Goal: Task Accomplishment & Management: Complete application form

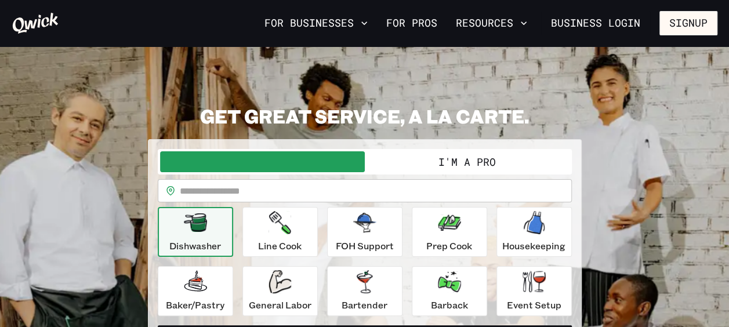
click at [208, 196] on input "text" at bounding box center [376, 190] width 392 height 23
type input "****"
click at [200, 230] on icon "button" at bounding box center [195, 222] width 23 height 19
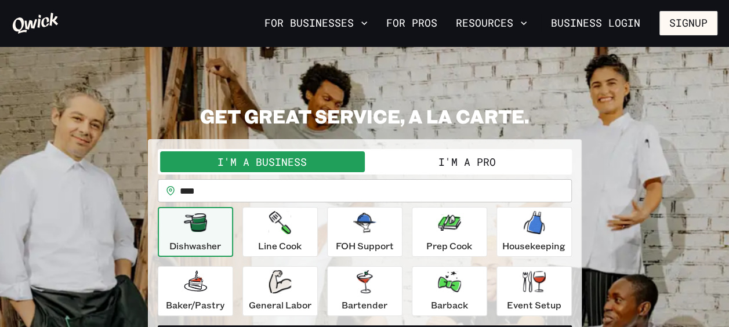
click at [197, 230] on icon "button" at bounding box center [195, 222] width 23 height 19
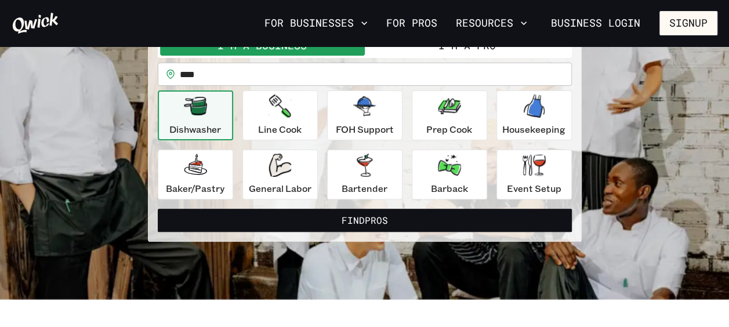
scroll to position [52, 0]
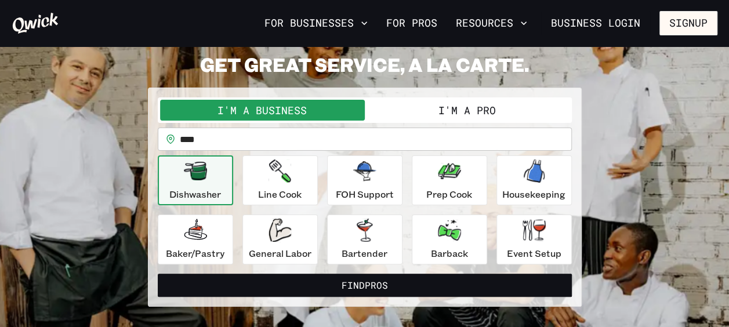
click at [484, 100] on button "I'm a Pro" at bounding box center [467, 110] width 205 height 21
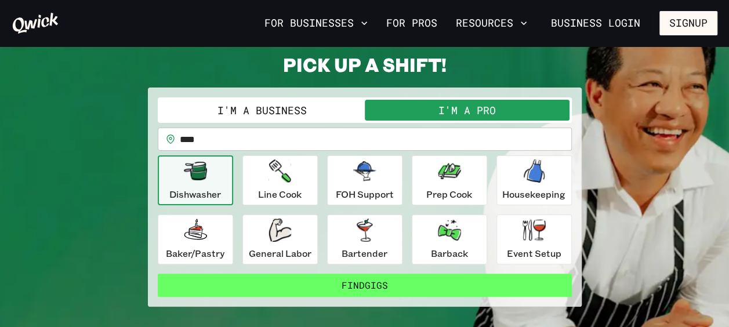
click at [302, 282] on button "Find Gigs" at bounding box center [365, 285] width 414 height 23
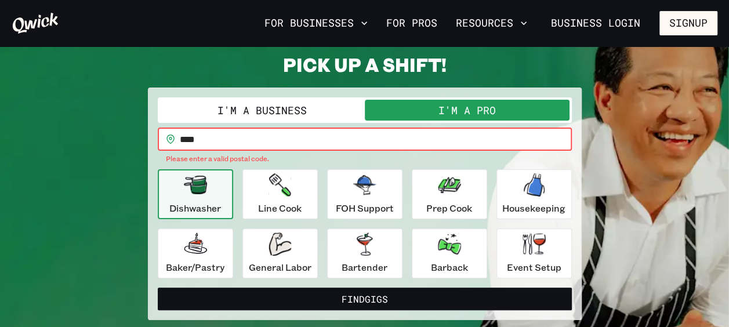
drag, startPoint x: 213, startPoint y: 142, endPoint x: 169, endPoint y: 142, distance: 43.5
click at [169, 142] on div "​ **** ​" at bounding box center [365, 139] width 414 height 23
click at [417, 26] on link "For Pros" at bounding box center [412, 23] width 60 height 20
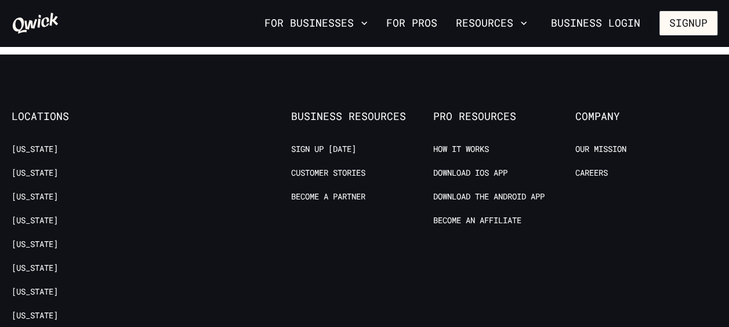
scroll to position [2182, 0]
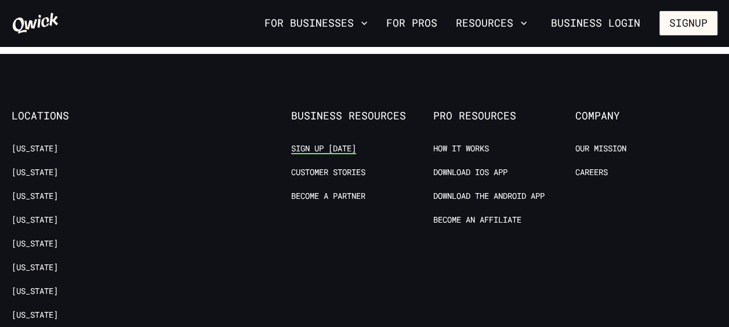
click at [310, 150] on link "Sign up [DATE]" at bounding box center [323, 148] width 65 height 11
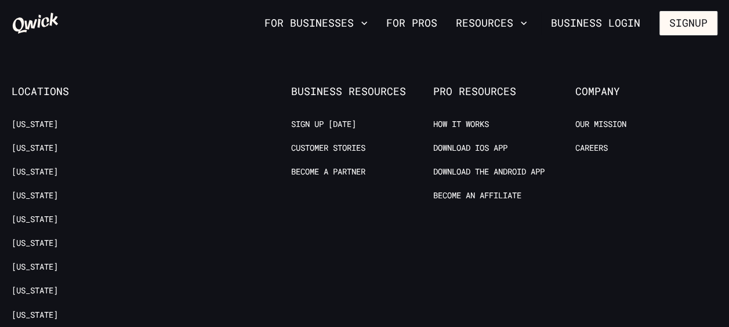
scroll to position [2203, 0]
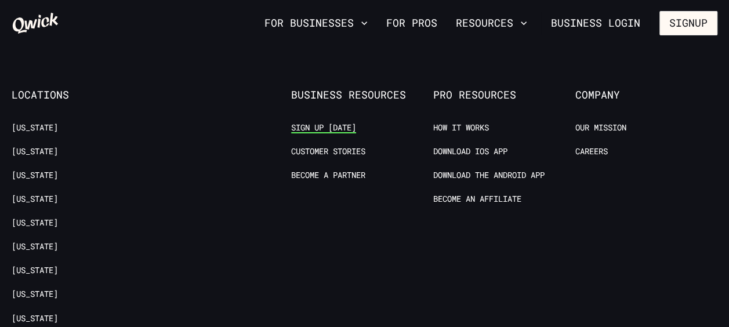
click at [324, 126] on link "Sign up [DATE]" at bounding box center [323, 127] width 65 height 11
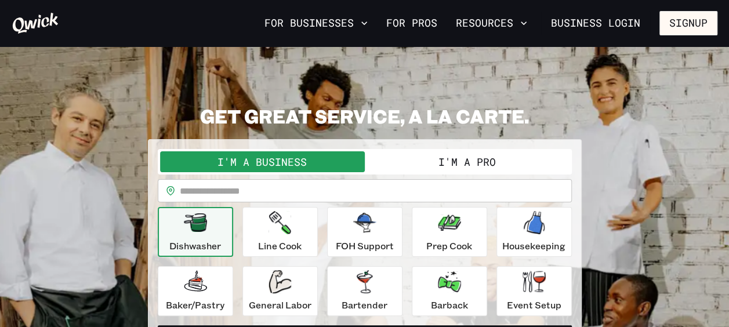
scroll to position [5, 0]
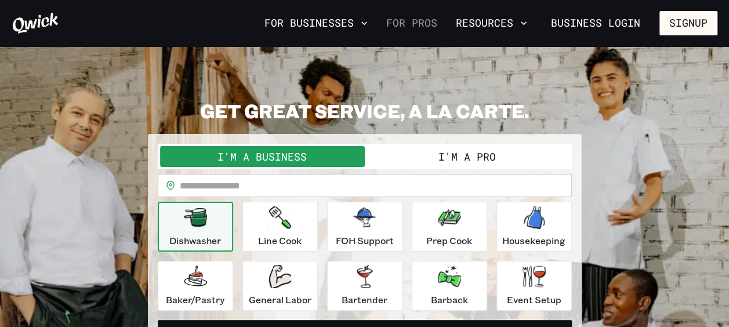
click at [421, 24] on link "For Pros" at bounding box center [412, 23] width 60 height 20
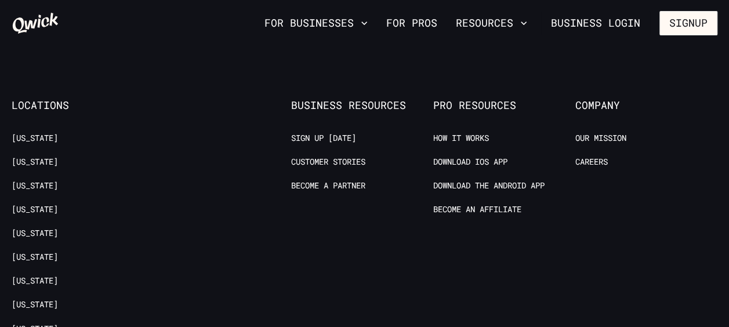
scroll to position [2214, 0]
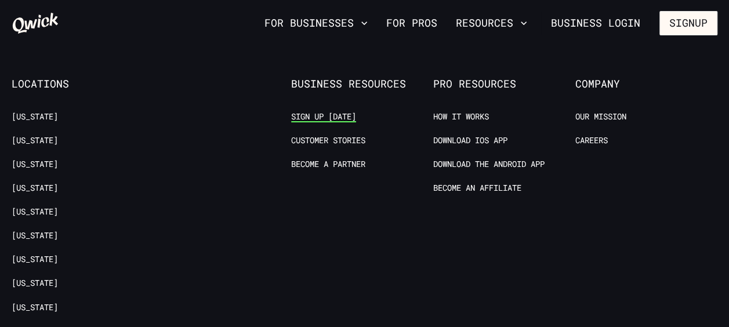
click at [331, 115] on link "Sign up [DATE]" at bounding box center [323, 116] width 65 height 11
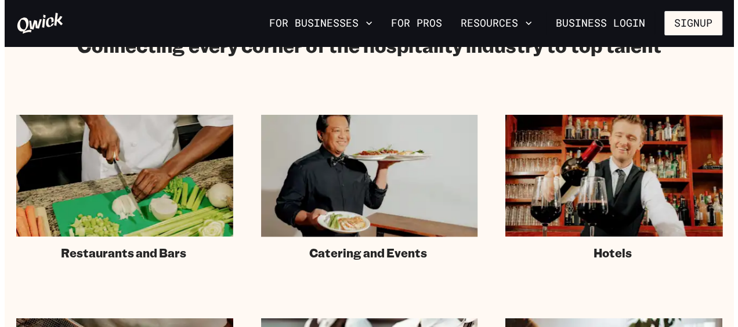
scroll to position [746, 0]
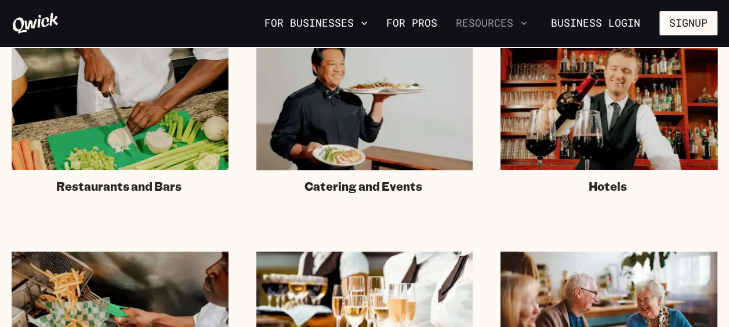
click at [506, 24] on button "Resources" at bounding box center [491, 23] width 81 height 20
